Goal: Check status: Check status

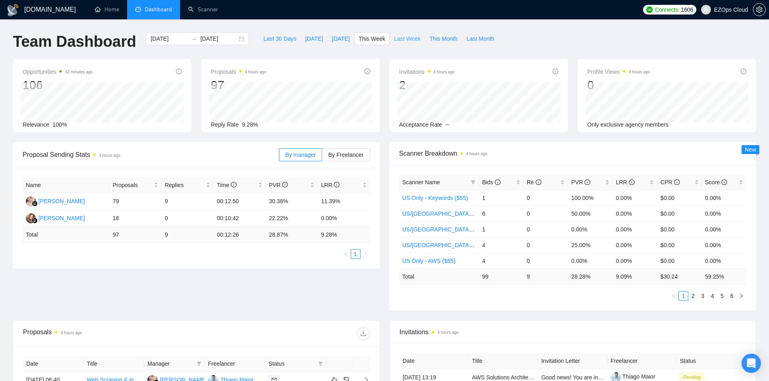
click at [397, 40] on span "Last Week" at bounding box center [407, 38] width 27 height 9
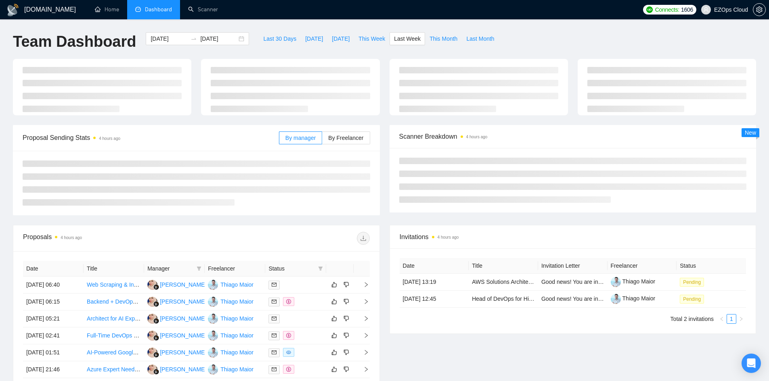
type input "[DATE]"
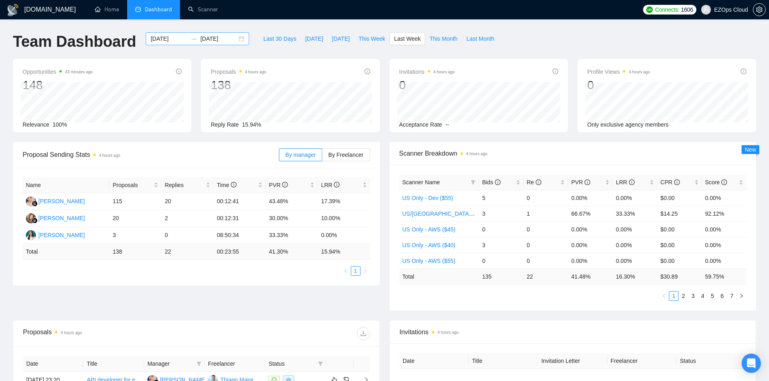
click at [234, 39] on div "[DATE] [DATE]" at bounding box center [197, 38] width 103 height 13
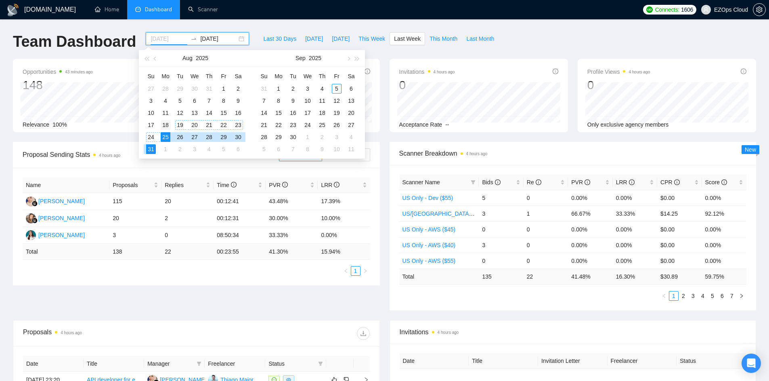
type input "[DATE]"
click at [164, 124] on div "18" at bounding box center [166, 125] width 10 height 10
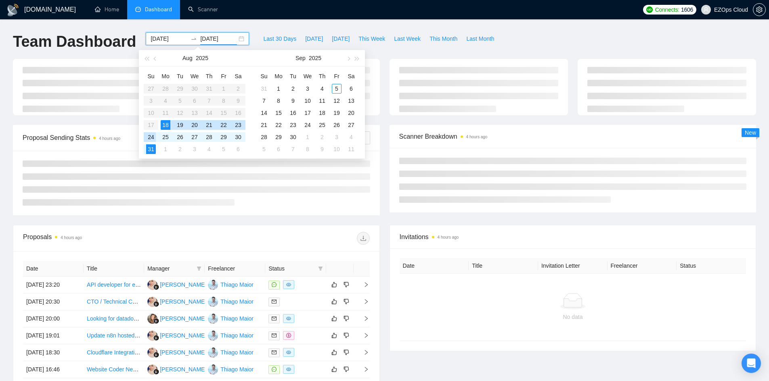
type input "[DATE]"
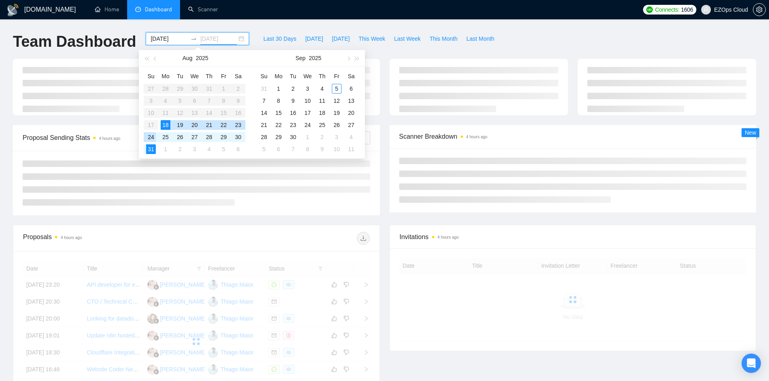
click at [150, 138] on div "24" at bounding box center [151, 137] width 10 height 10
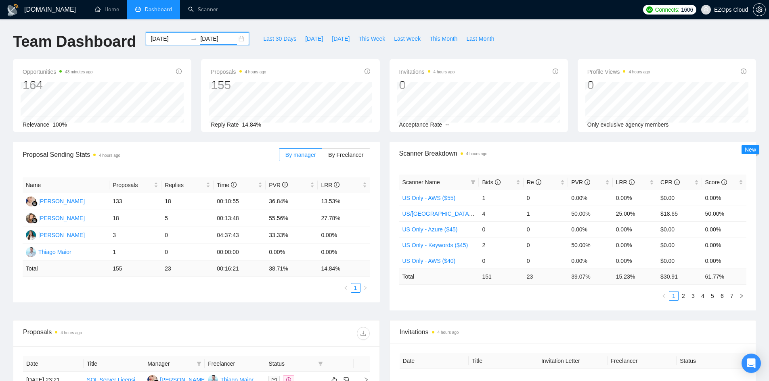
click at [234, 38] on div "[DATE] [DATE]" at bounding box center [197, 38] width 103 height 13
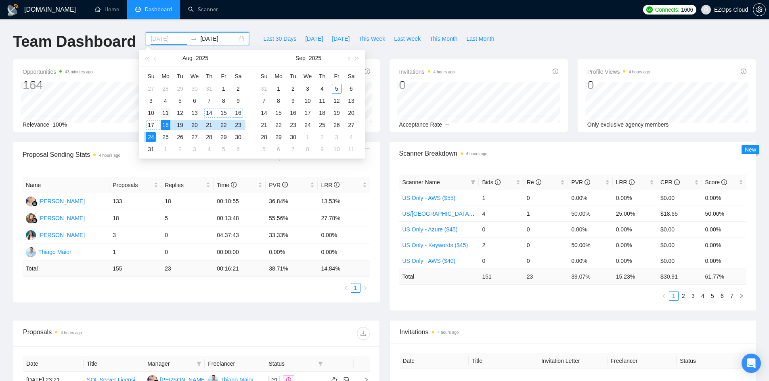
type input "[DATE]"
click at [163, 111] on div "11" at bounding box center [166, 113] width 10 height 10
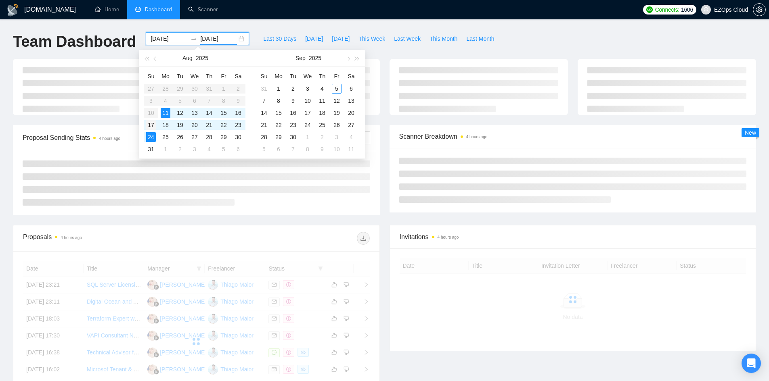
type input "[DATE]"
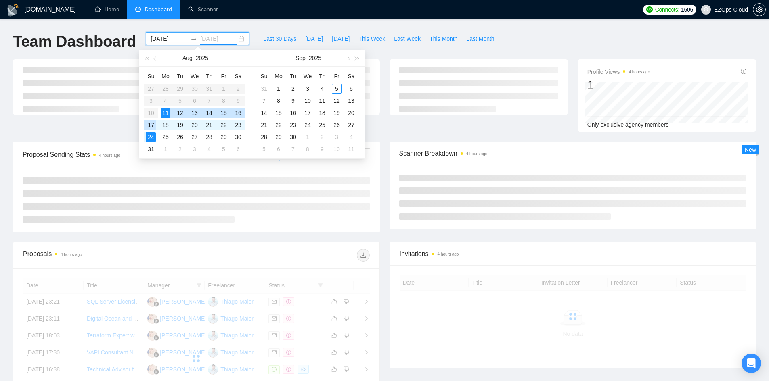
click at [150, 122] on div "17" at bounding box center [151, 125] width 10 height 10
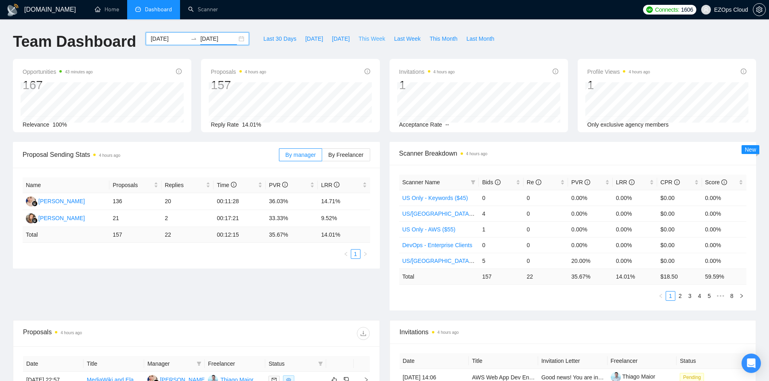
click at [374, 37] on span "This Week" at bounding box center [371, 38] width 27 height 9
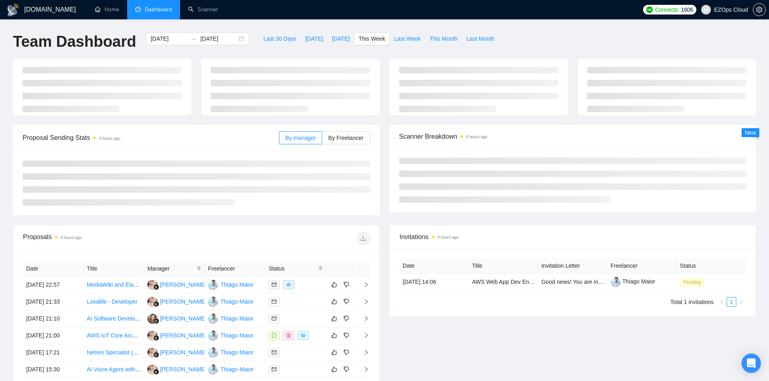
type input "[DATE]"
